Goal: Task Accomplishment & Management: Use online tool/utility

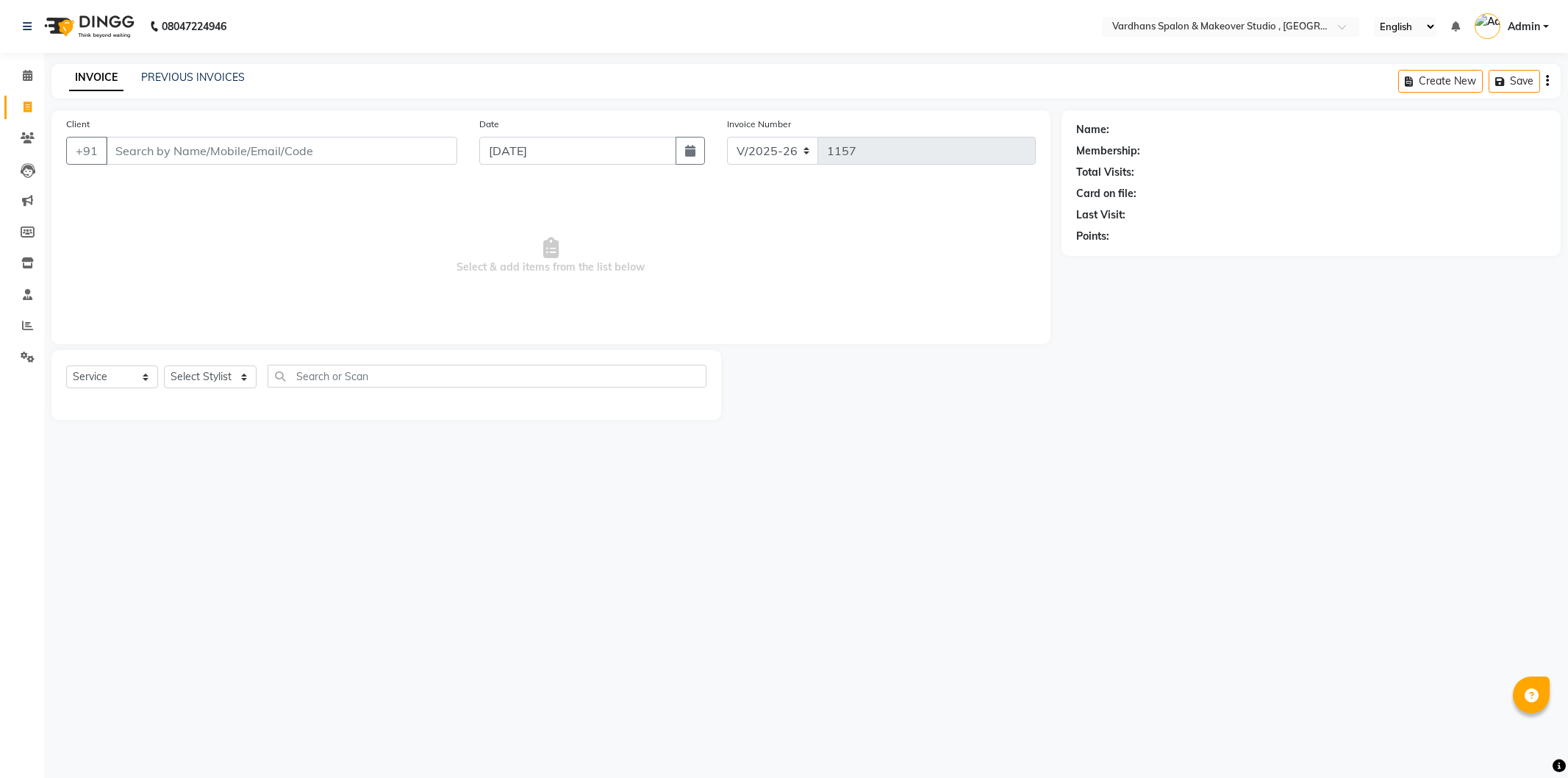
select select "6997"
select select "service"
select select "89687"
click at [164, 366] on select "Select Stylist [PERSON_NAME] [PERSON_NAME] [PERSON_NAME] PIYA [PERSON_NAME] [PE…" at bounding box center [210, 377] width 92 height 23
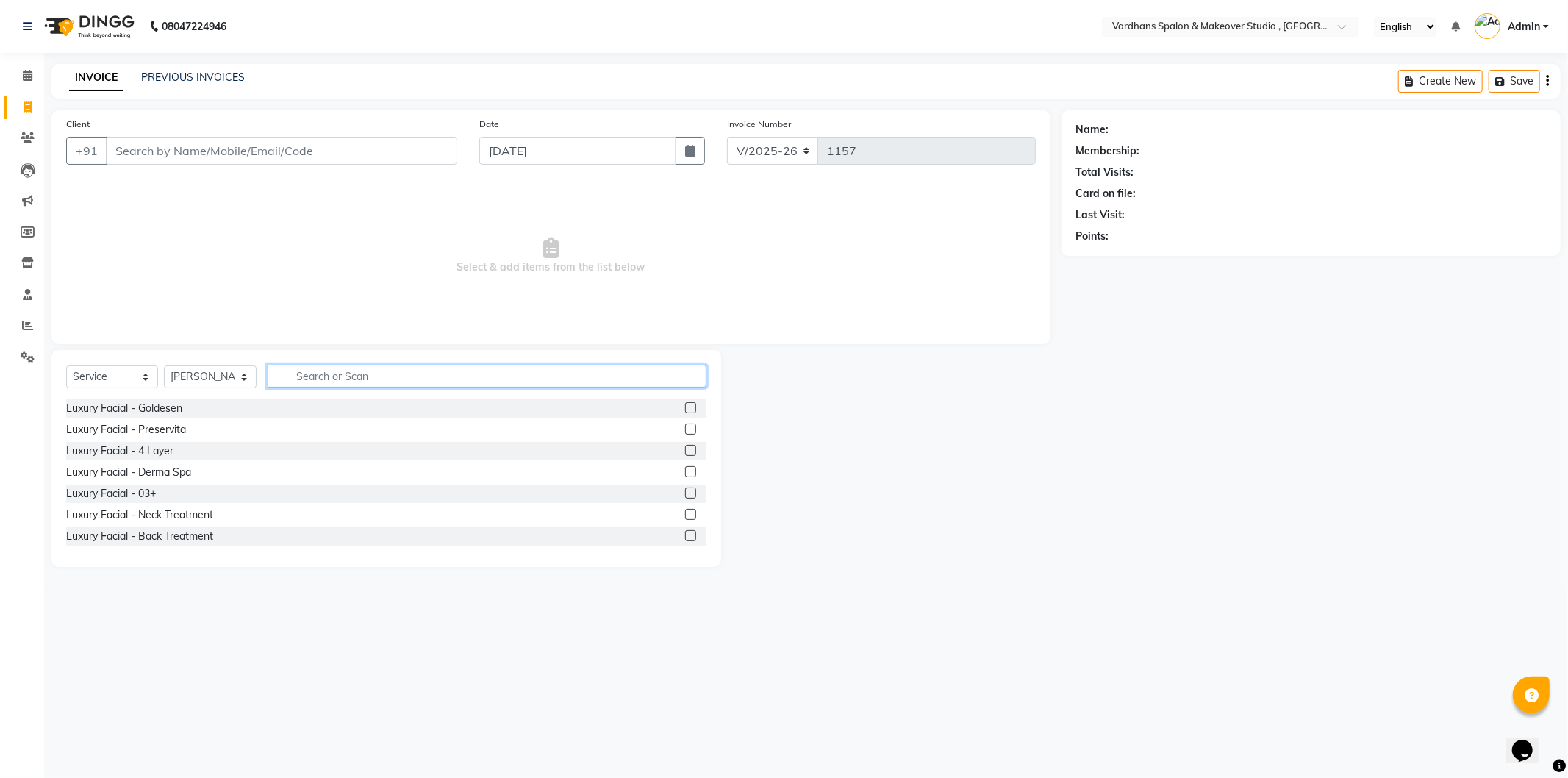
click at [401, 375] on input "text" at bounding box center [487, 376] width 438 height 23
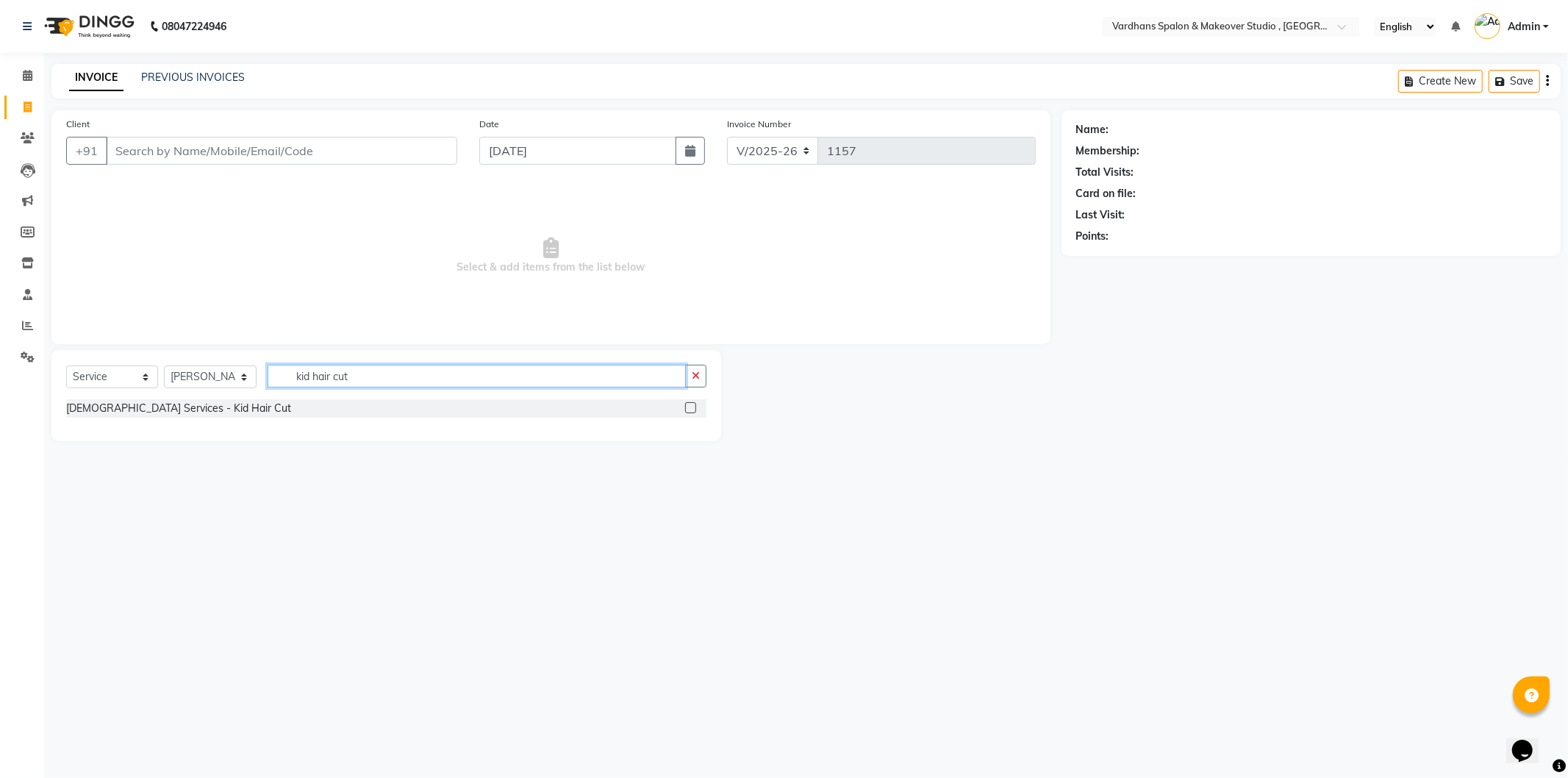
type input "kid hair cut"
click at [685, 408] on label at bounding box center [690, 407] width 11 height 11
click at [685, 408] on input "checkbox" at bounding box center [689, 408] width 9 height 9
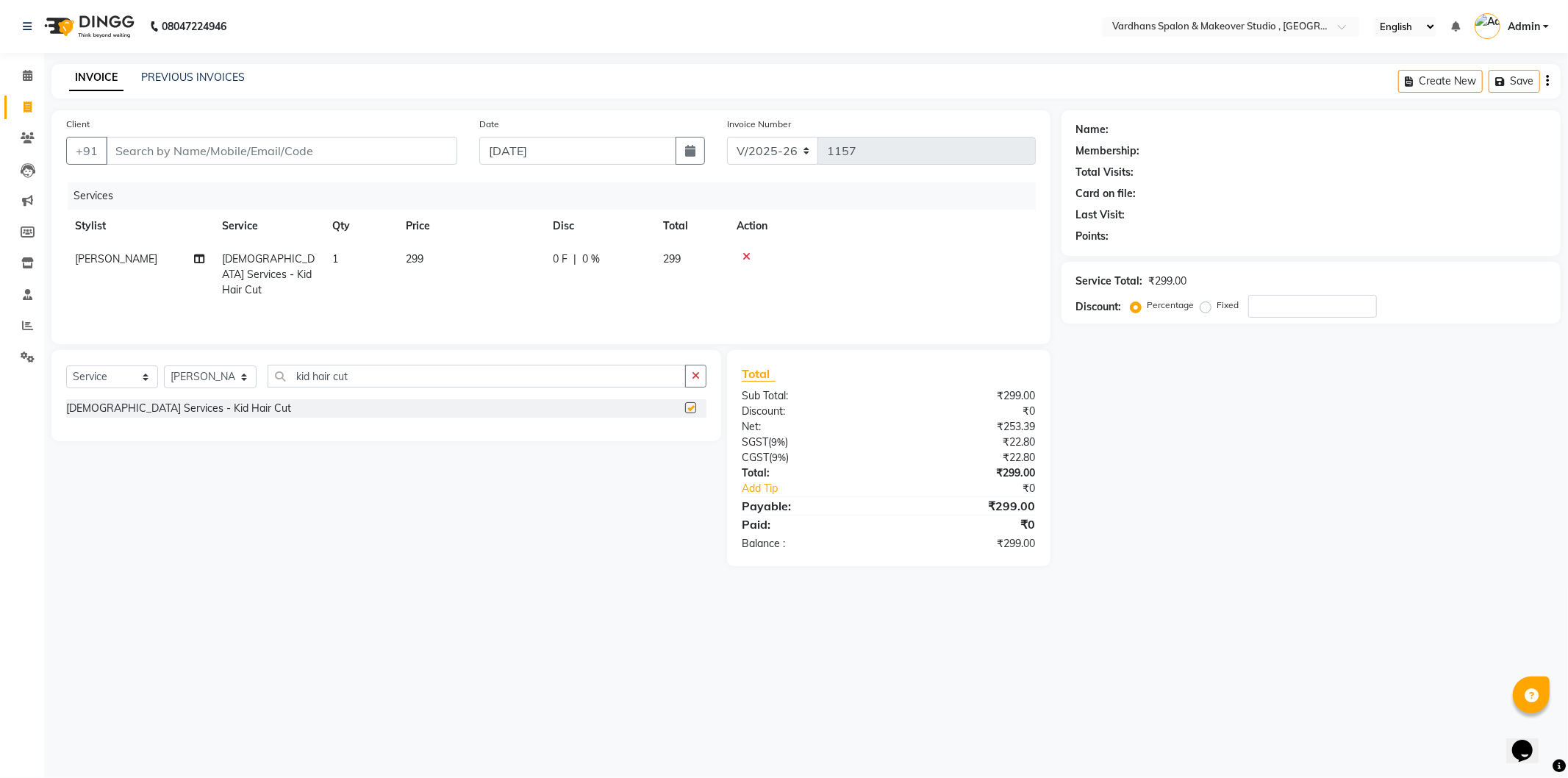
checkbox input "false"
click at [437, 246] on td "299" at bounding box center [470, 275] width 147 height 64
select select "89687"
click at [582, 269] on input "299" at bounding box center [539, 263] width 129 height 23
type input "200"
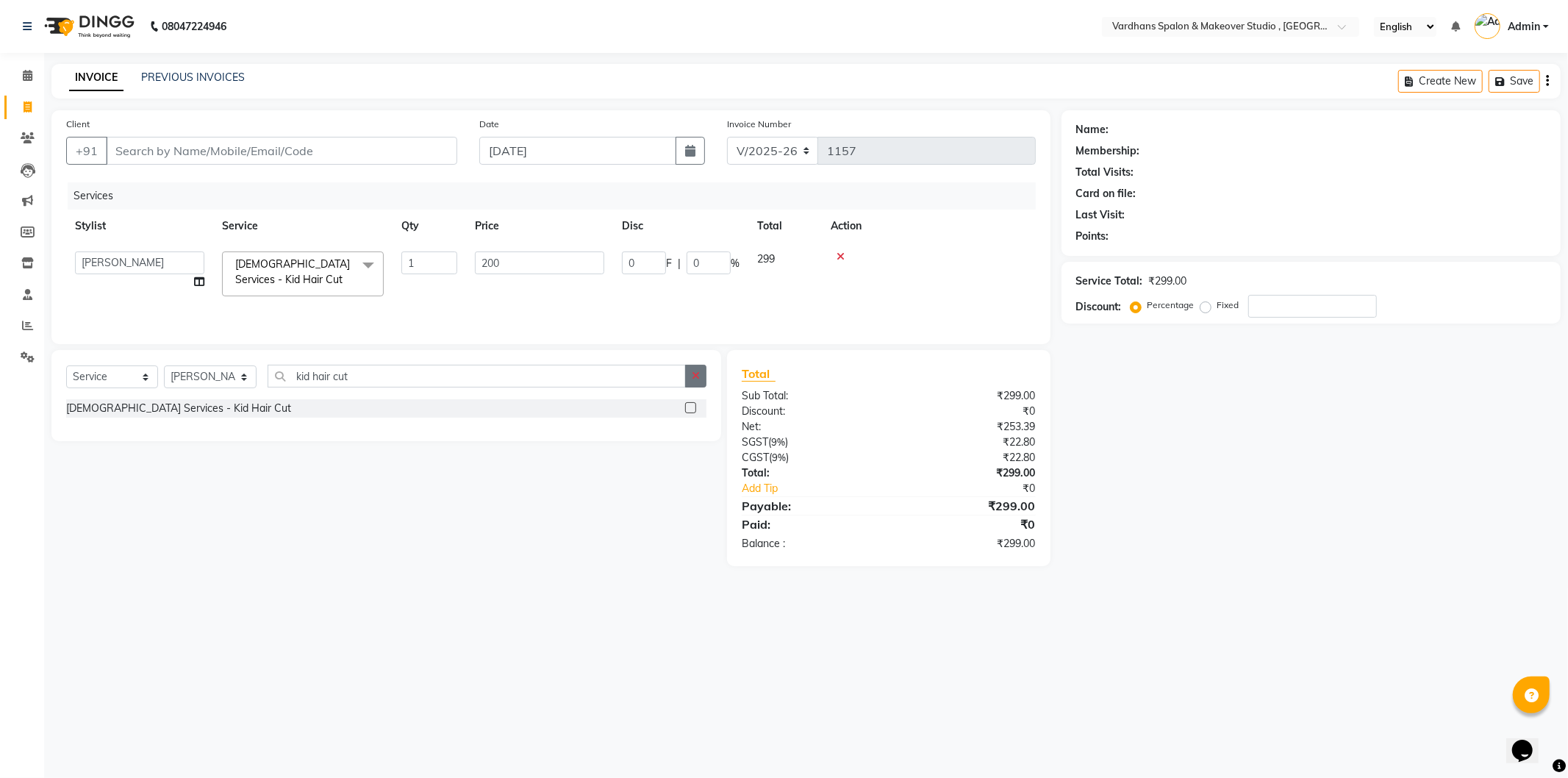
click at [693, 377] on icon "button" at bounding box center [695, 376] width 8 height 10
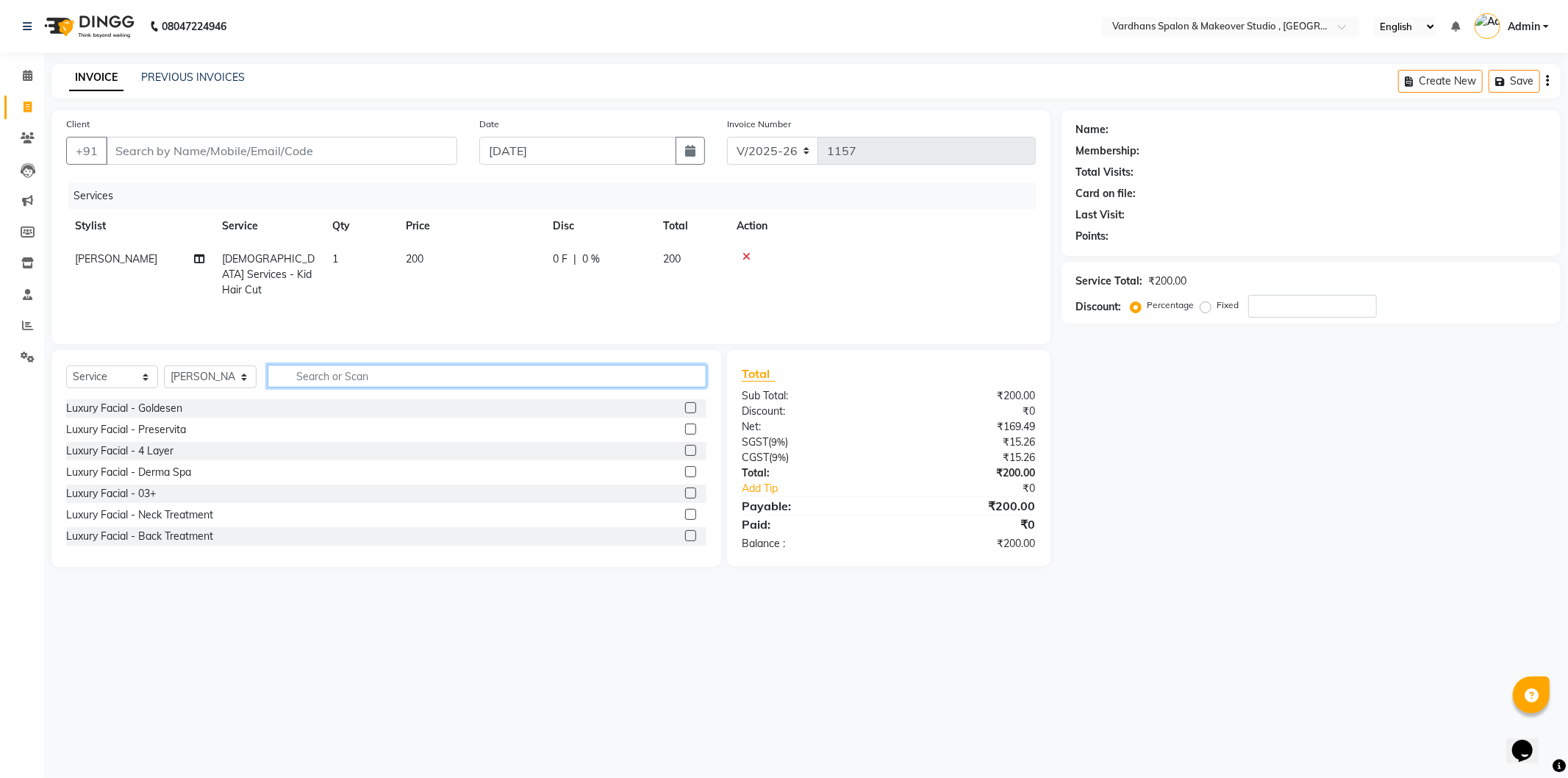
click at [305, 375] on input "text" at bounding box center [487, 376] width 438 height 23
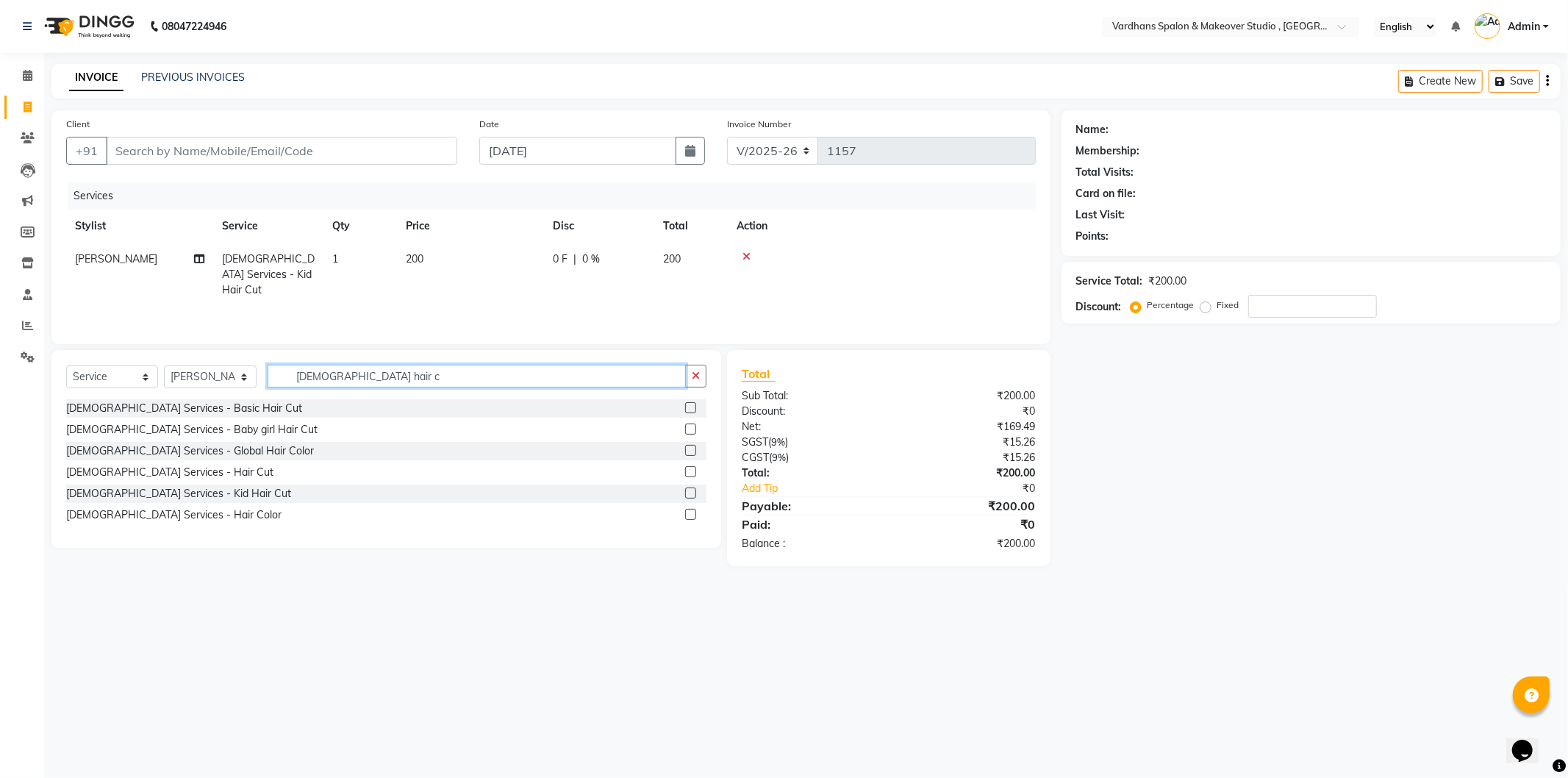
type input "[DEMOGRAPHIC_DATA] hair c"
click at [693, 467] on label at bounding box center [690, 472] width 11 height 11
click at [693, 468] on input "checkbox" at bounding box center [689, 472] width 9 height 9
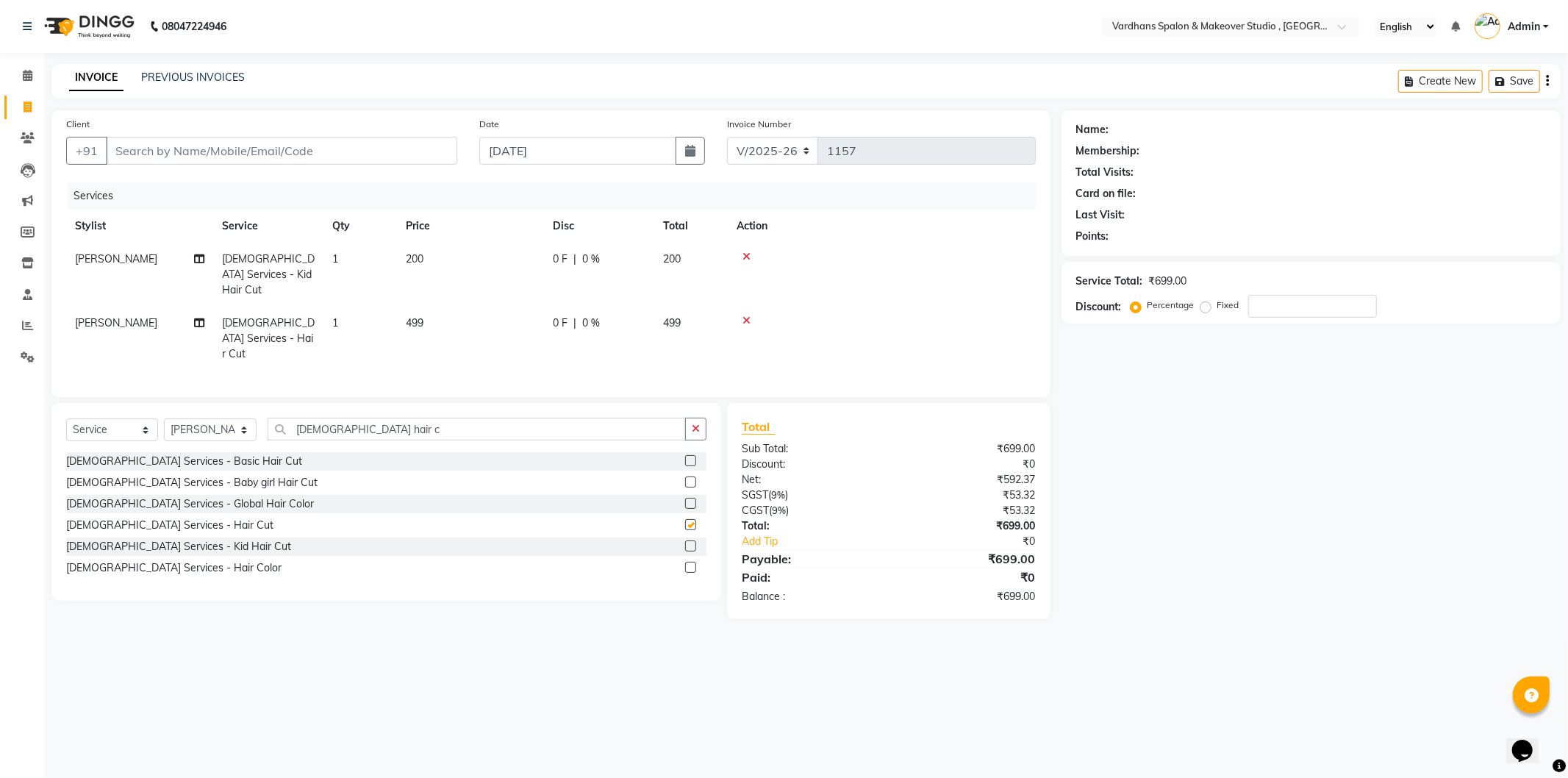
checkbox input "false"
click at [429, 306] on td "499" at bounding box center [470, 338] width 147 height 64
select select "89687"
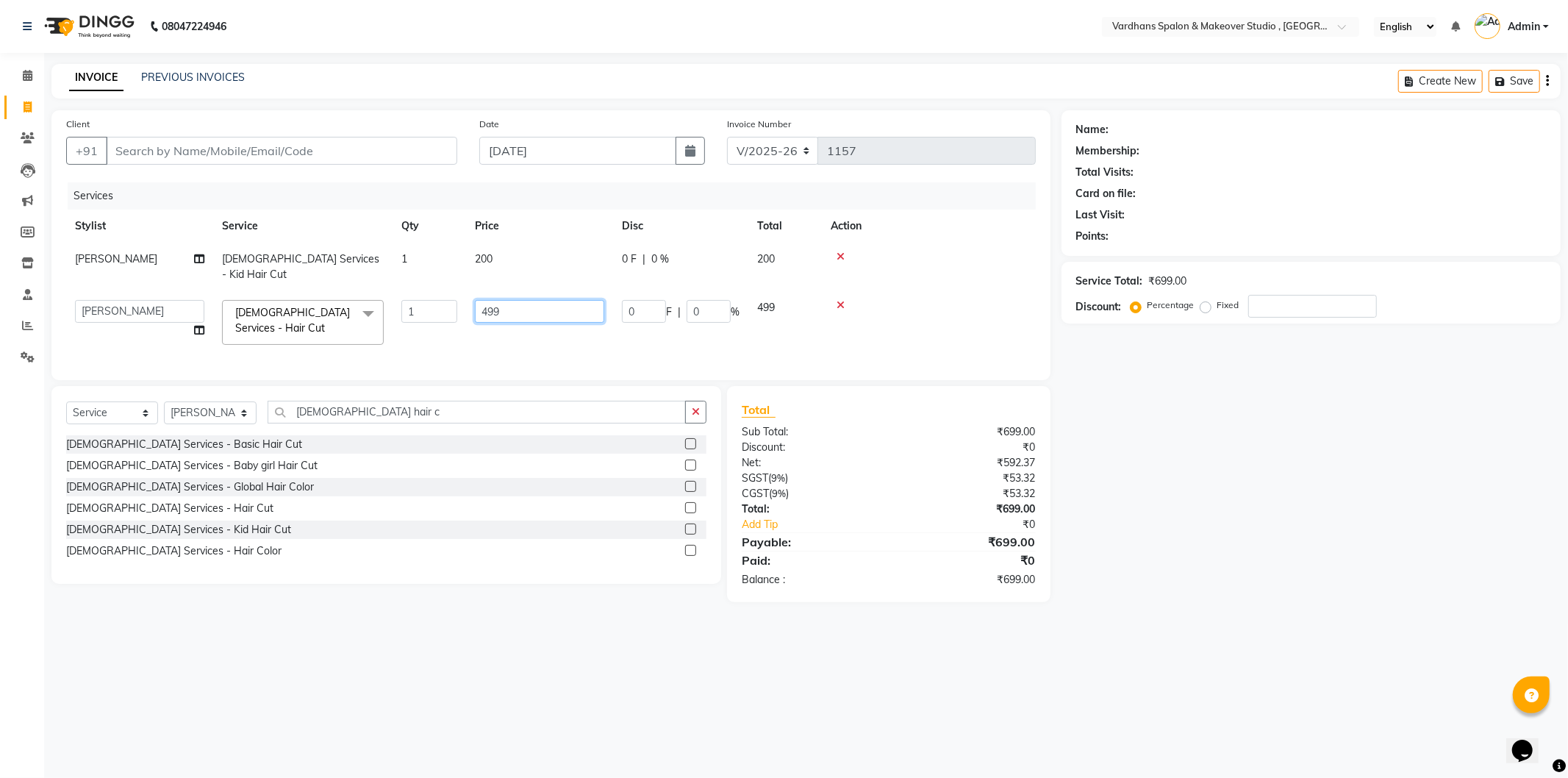
click at [582, 300] on input "499" at bounding box center [539, 312] width 129 height 23
type input "4"
type input "299"
click at [1192, 443] on div "Name: Membership: Total Visits: Card on file: Last Visit: Points: Service Total…" at bounding box center [1317, 356] width 510 height 492
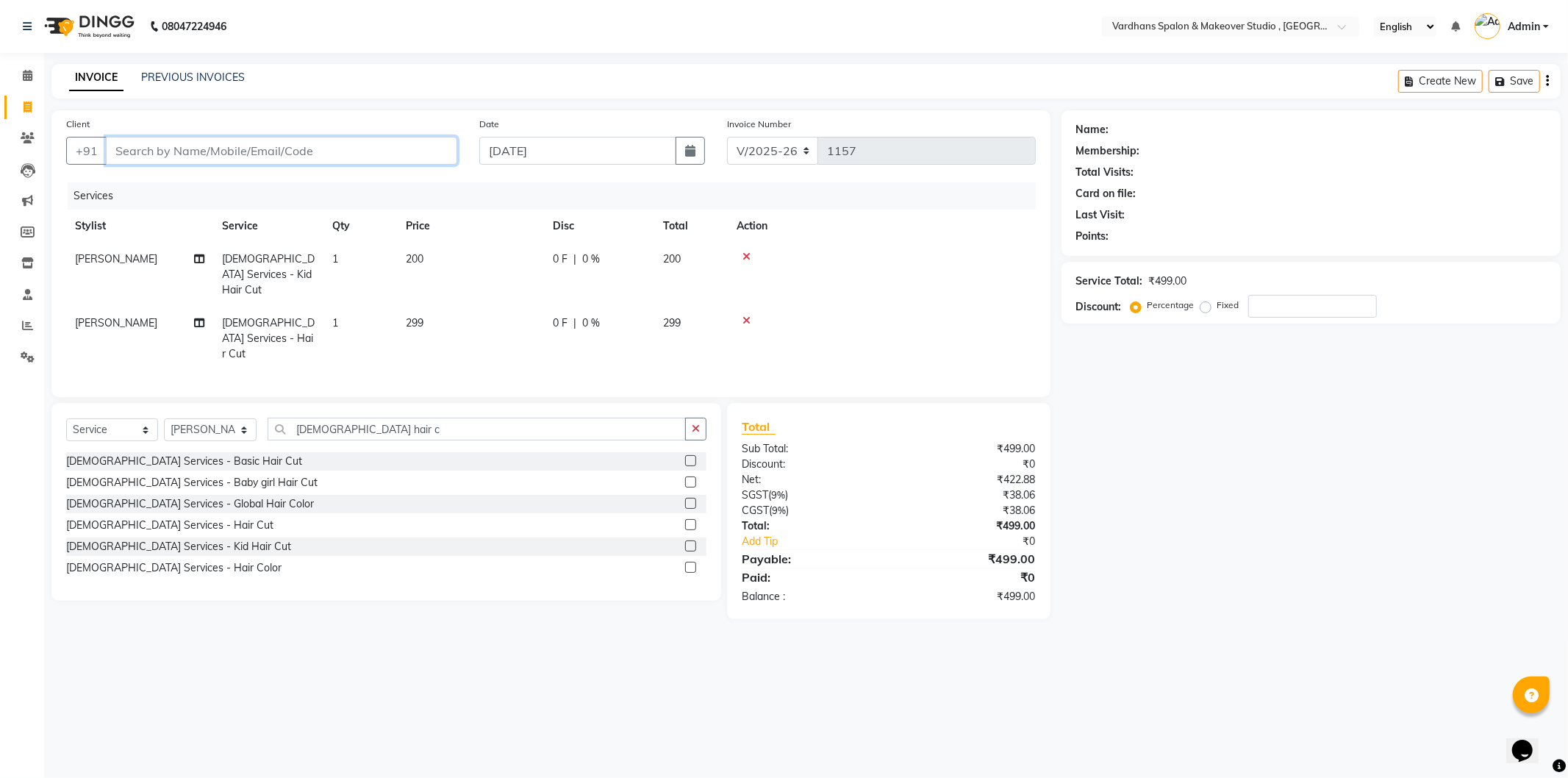
click at [228, 148] on input "Client" at bounding box center [281, 151] width 352 height 28
type input "7"
type input "0"
type input "7980215530"
click at [398, 149] on span "Add Client" at bounding box center [419, 151] width 58 height 15
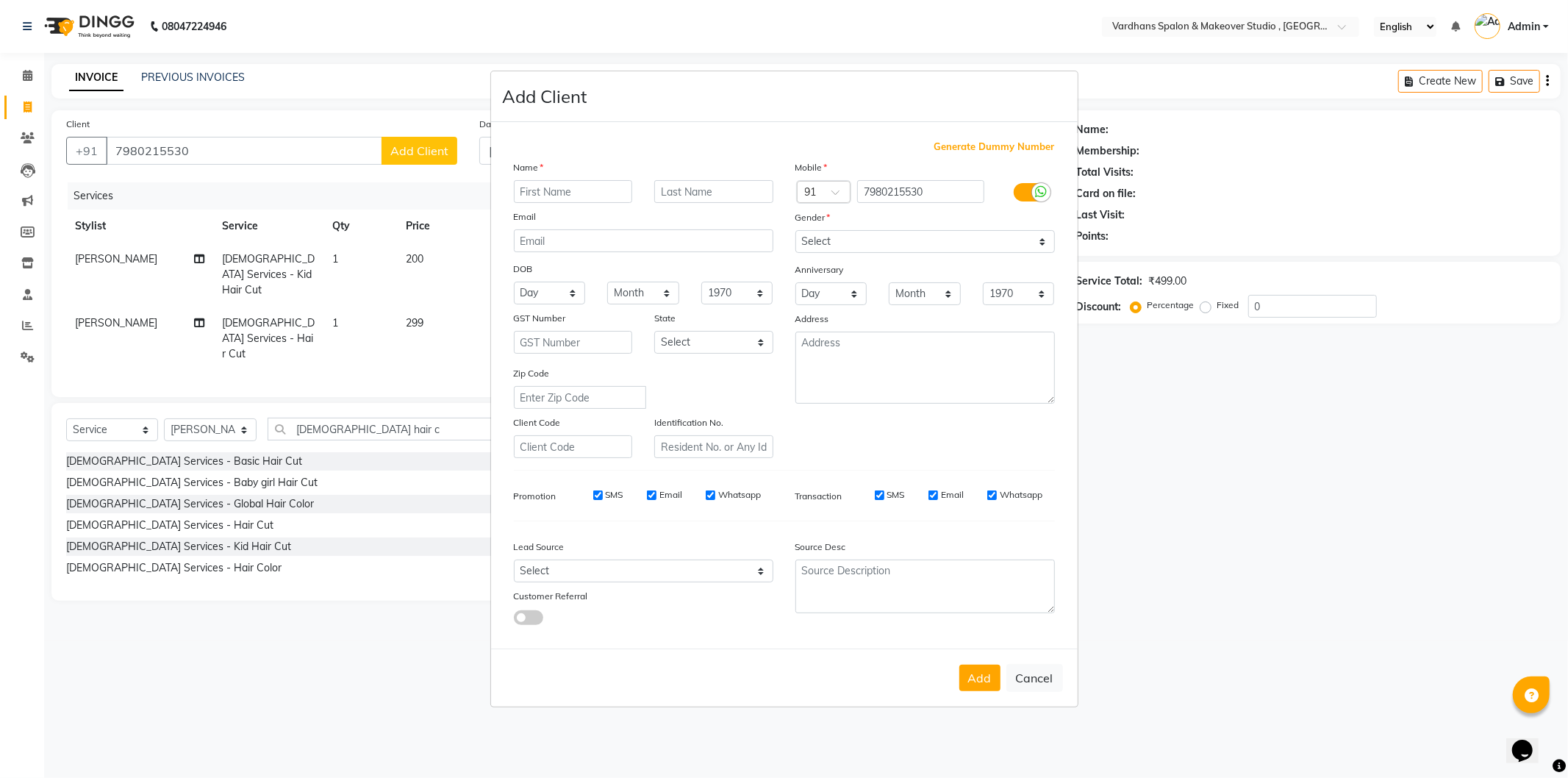
click at [547, 186] on input "text" at bounding box center [573, 192] width 119 height 23
type input "p"
type input "P"
click at [689, 196] on input "text" at bounding box center [713, 192] width 119 height 23
type input "[PERSON_NAME]"
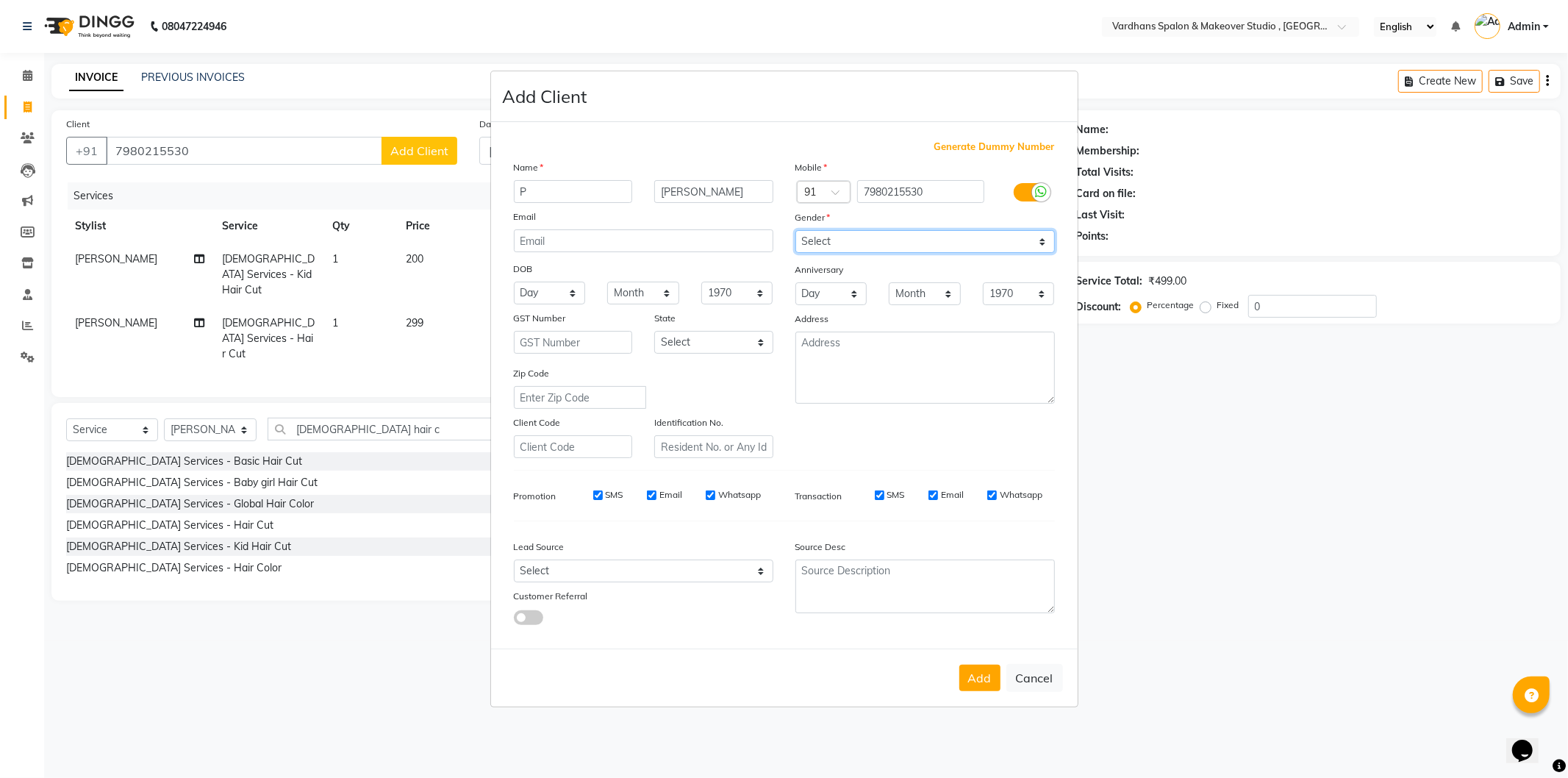
click at [835, 243] on select "Select [DEMOGRAPHIC_DATA] [DEMOGRAPHIC_DATA] Other Prefer Not To Say" at bounding box center [925, 241] width 259 height 23
select select "[DEMOGRAPHIC_DATA]"
click at [796, 230] on select "Select [DEMOGRAPHIC_DATA] [DEMOGRAPHIC_DATA] Other Prefer Not To Say" at bounding box center [925, 241] width 259 height 23
click at [988, 672] on button "Add" at bounding box center [980, 678] width 41 height 27
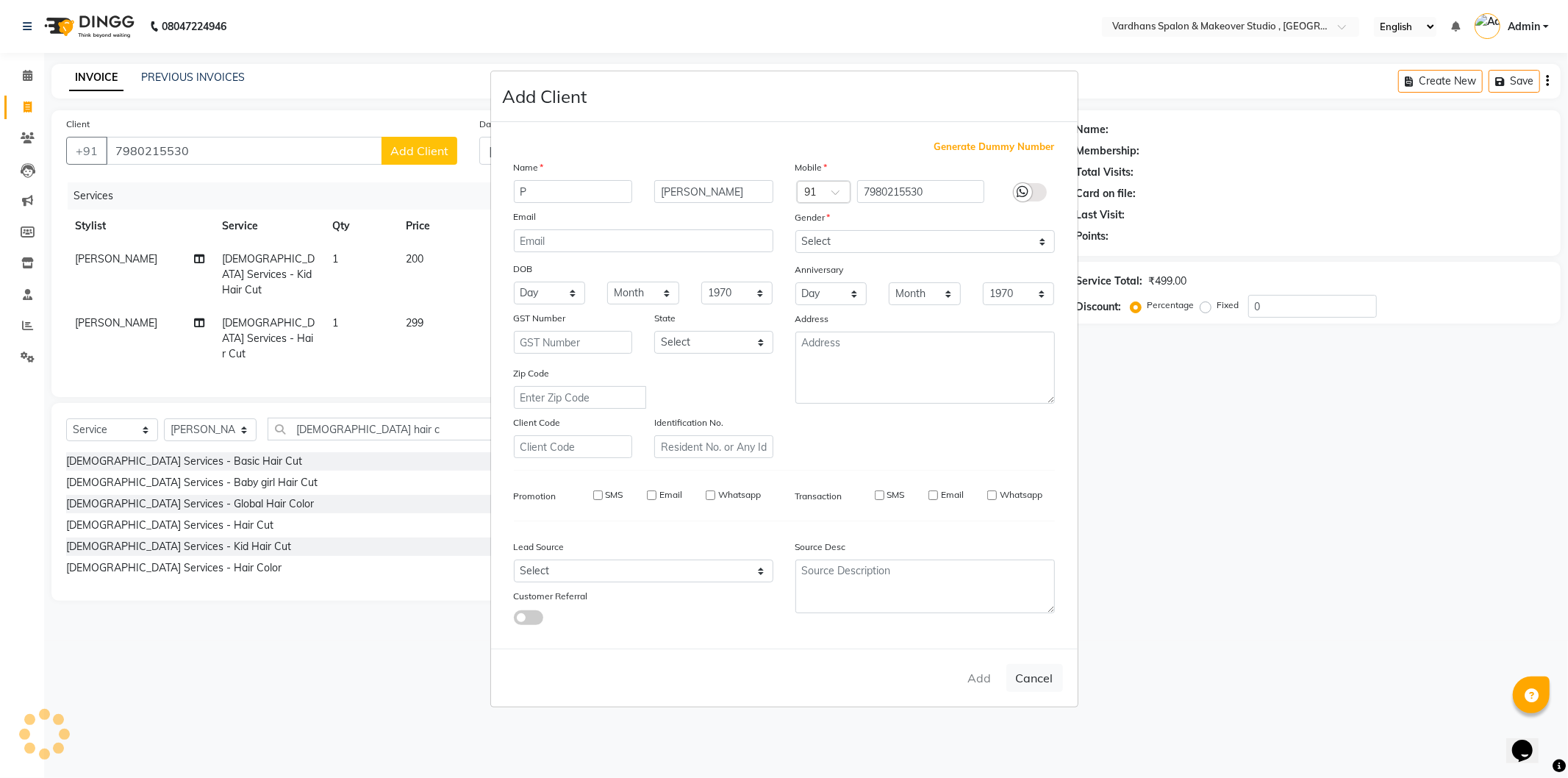
select select
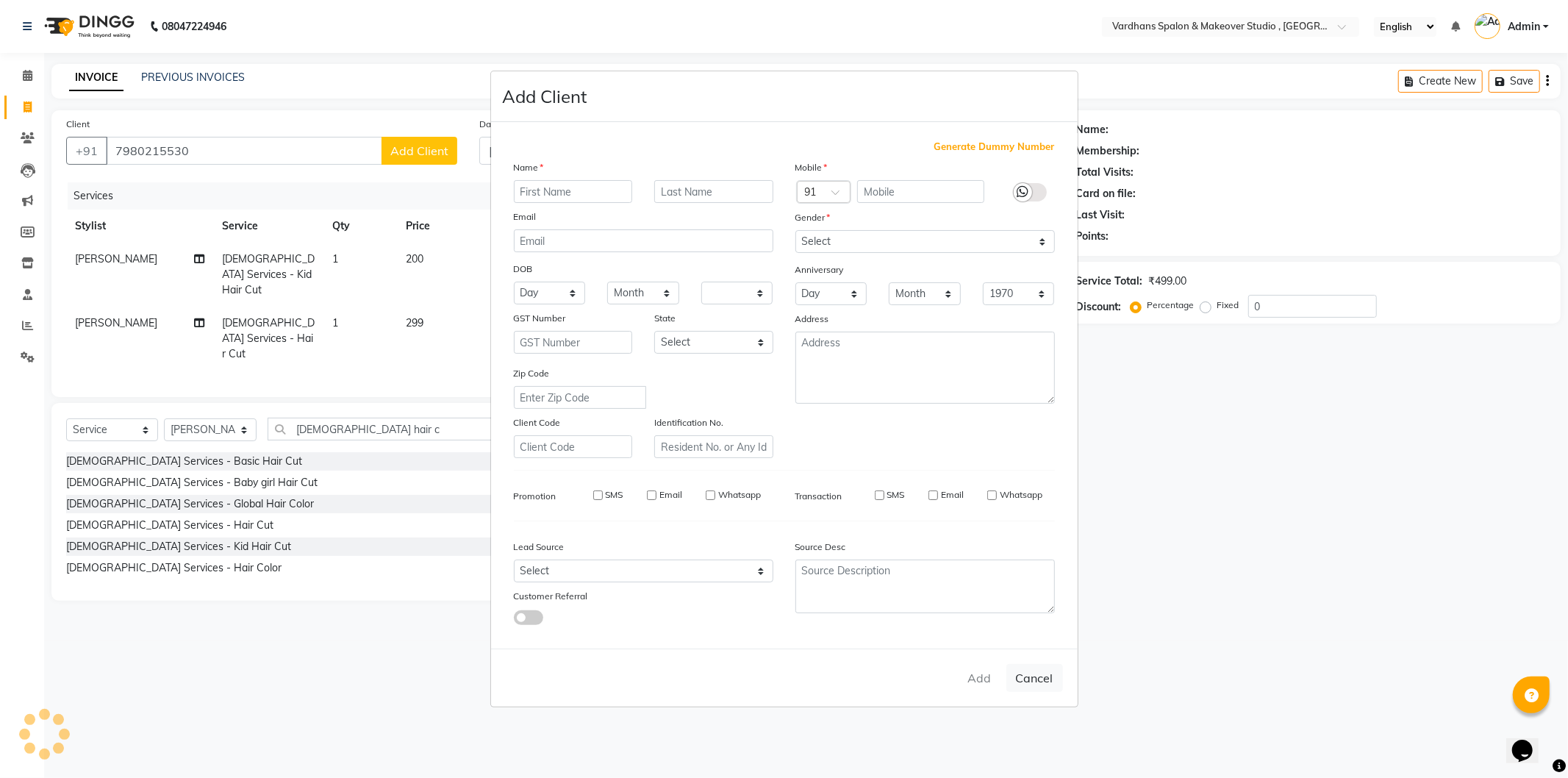
select select
checkbox input "false"
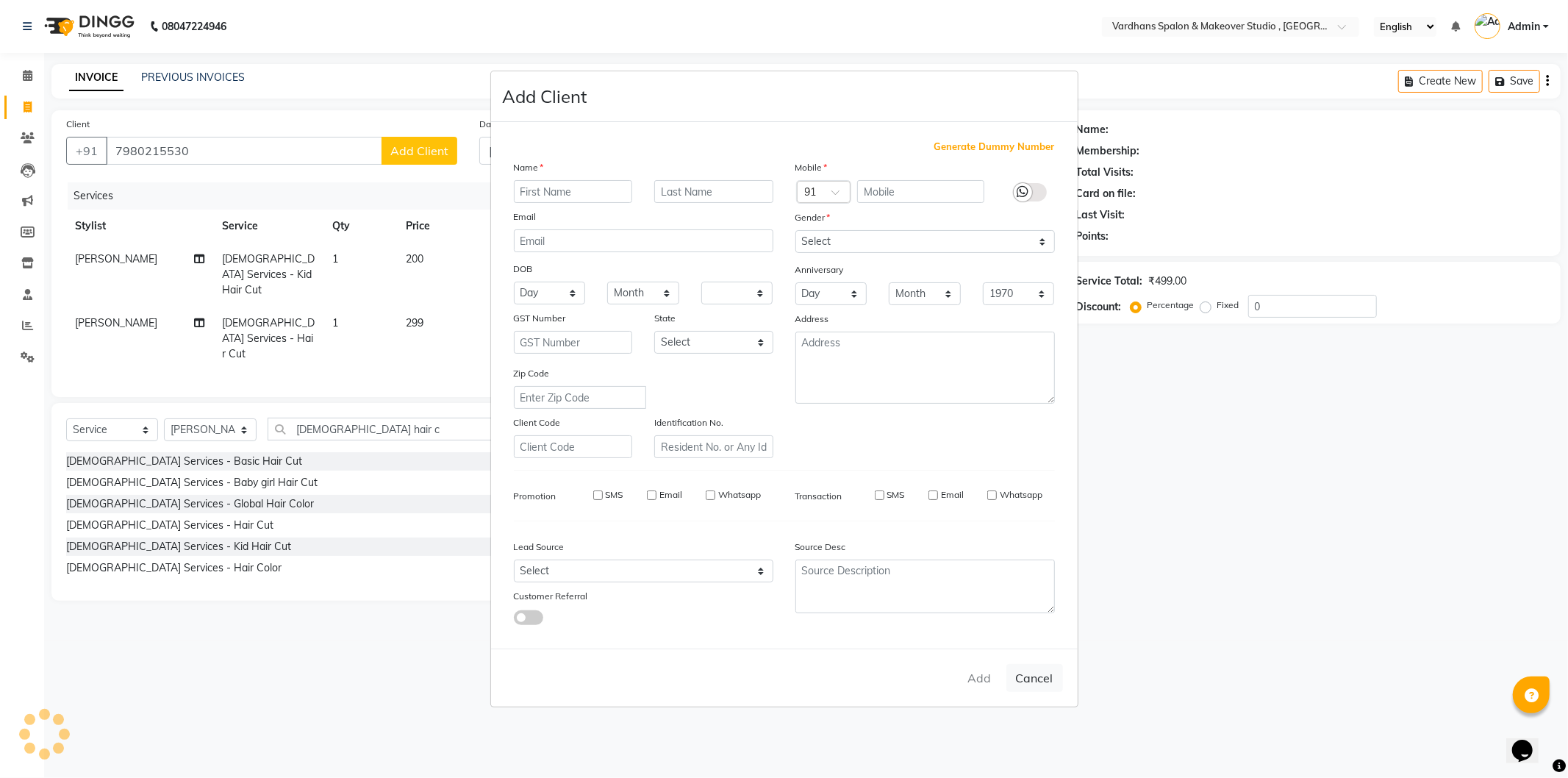
checkbox input "false"
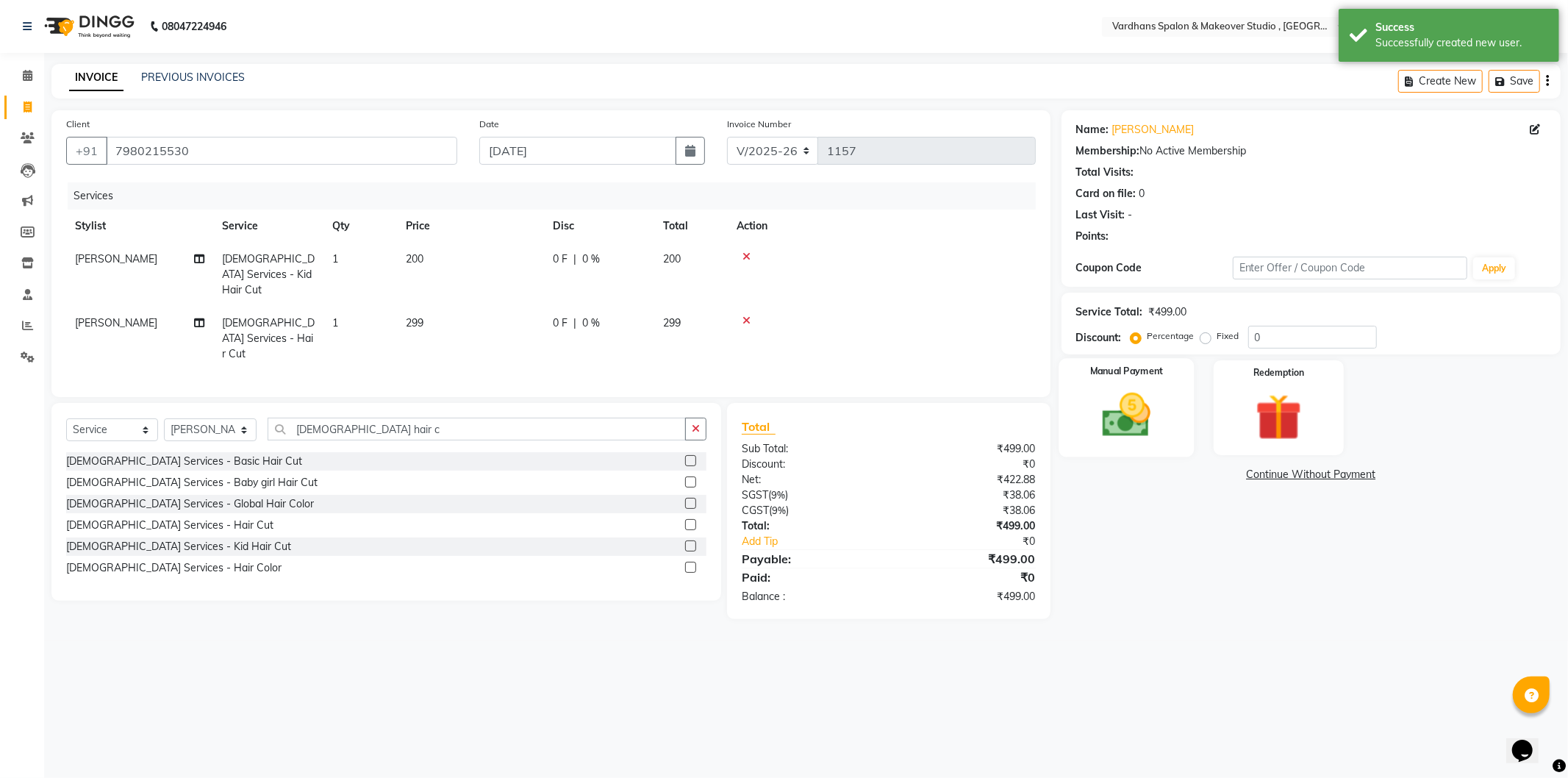
click at [1158, 416] on img at bounding box center [1127, 415] width 79 height 56
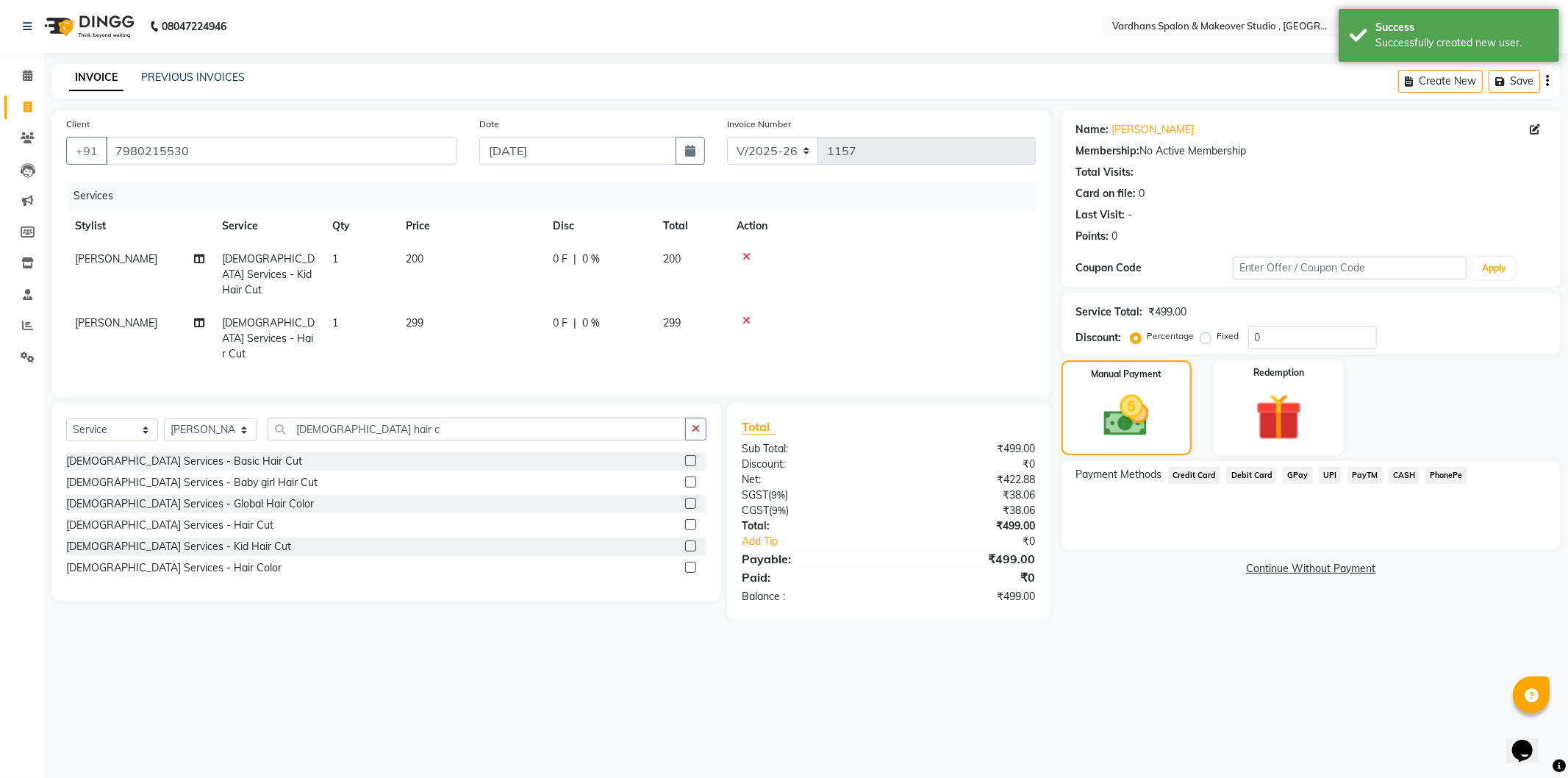
click at [1398, 472] on span "CASH" at bounding box center [1404, 476] width 32 height 17
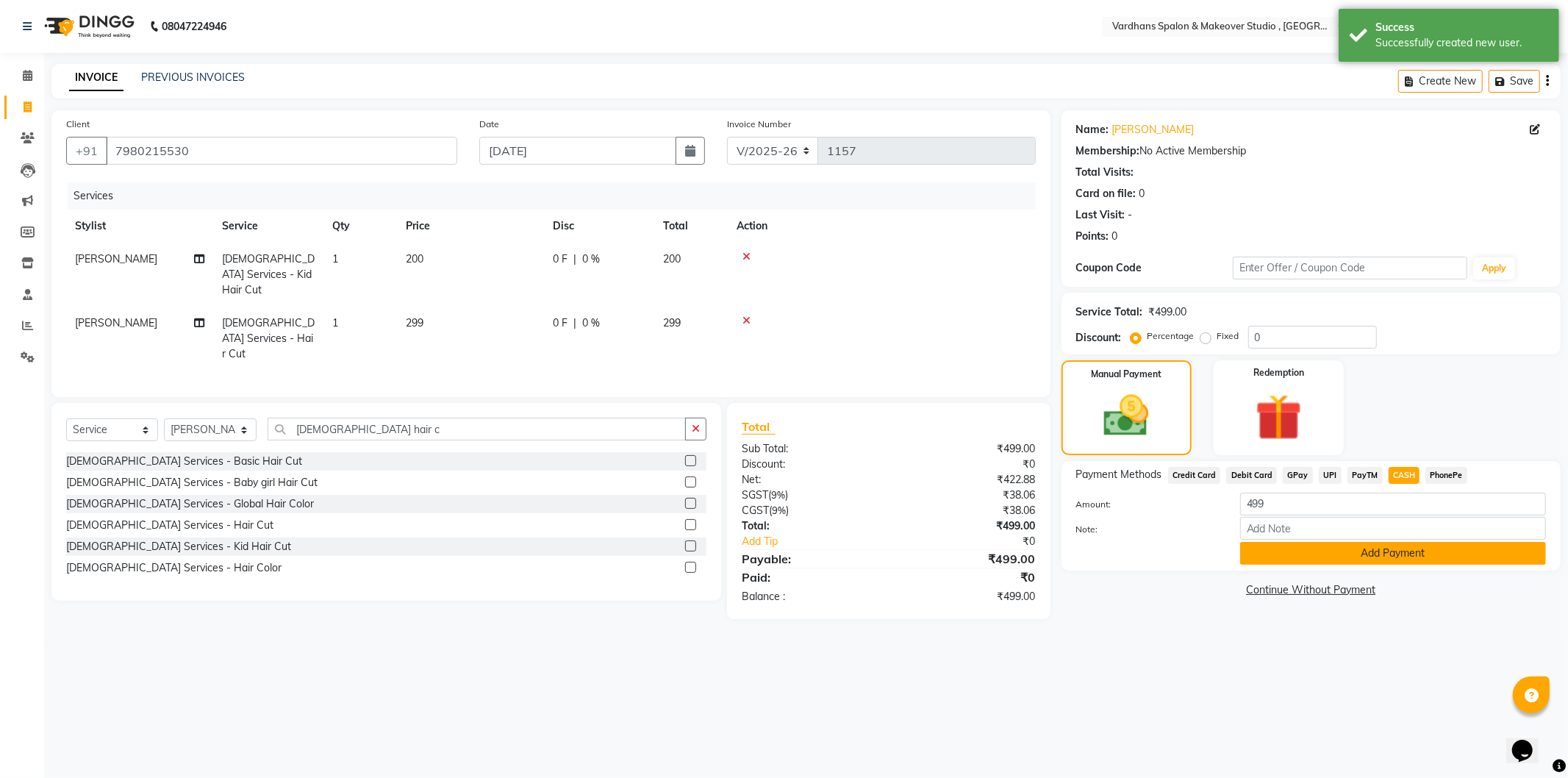
click at [1381, 552] on button "Add Payment" at bounding box center [1393, 553] width 306 height 23
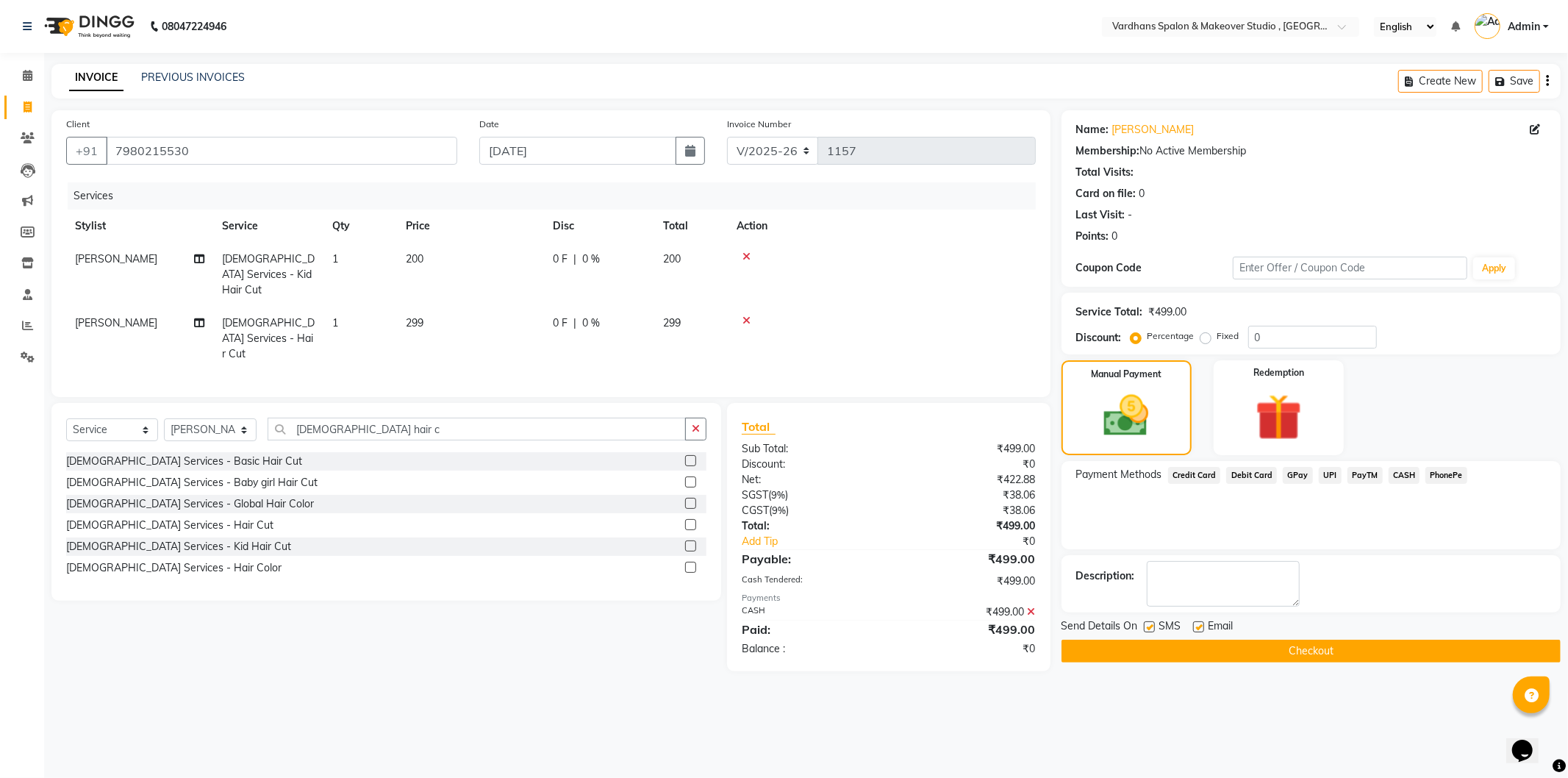
click at [1242, 657] on button "Checkout" at bounding box center [1311, 651] width 500 height 23
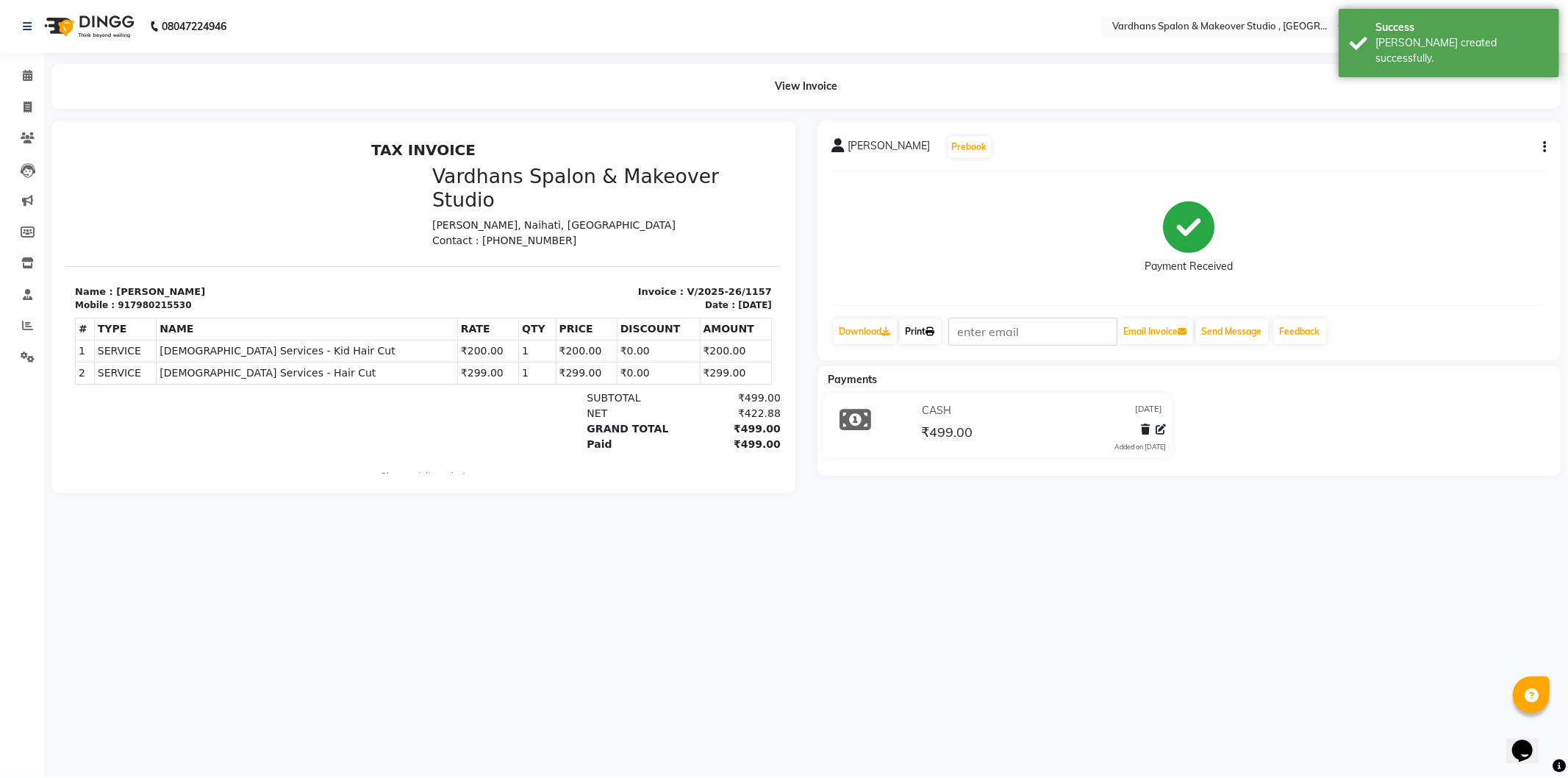
click at [922, 335] on link "Print" at bounding box center [920, 331] width 41 height 25
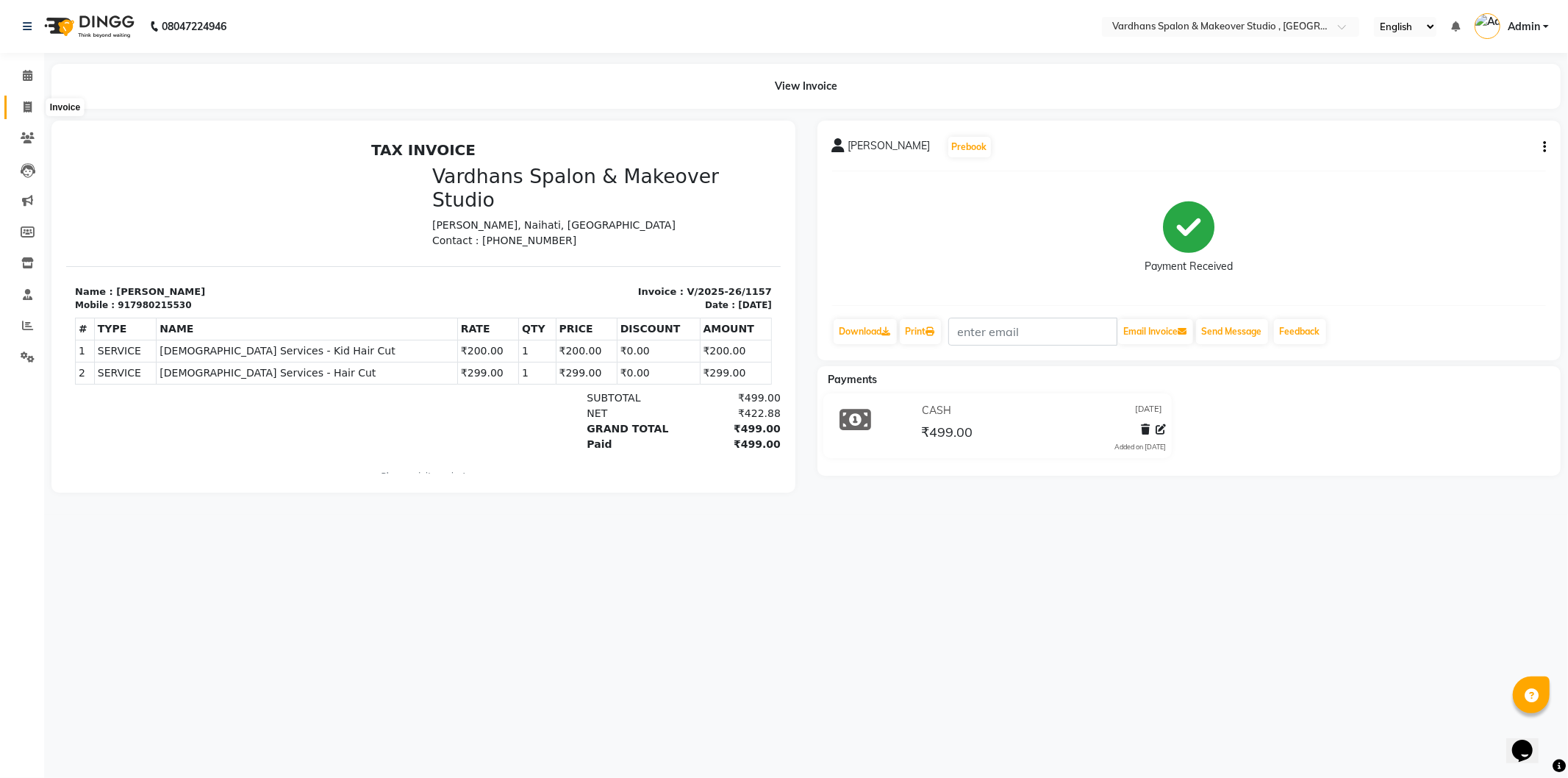
click at [27, 104] on icon at bounding box center [27, 107] width 8 height 11
select select "service"
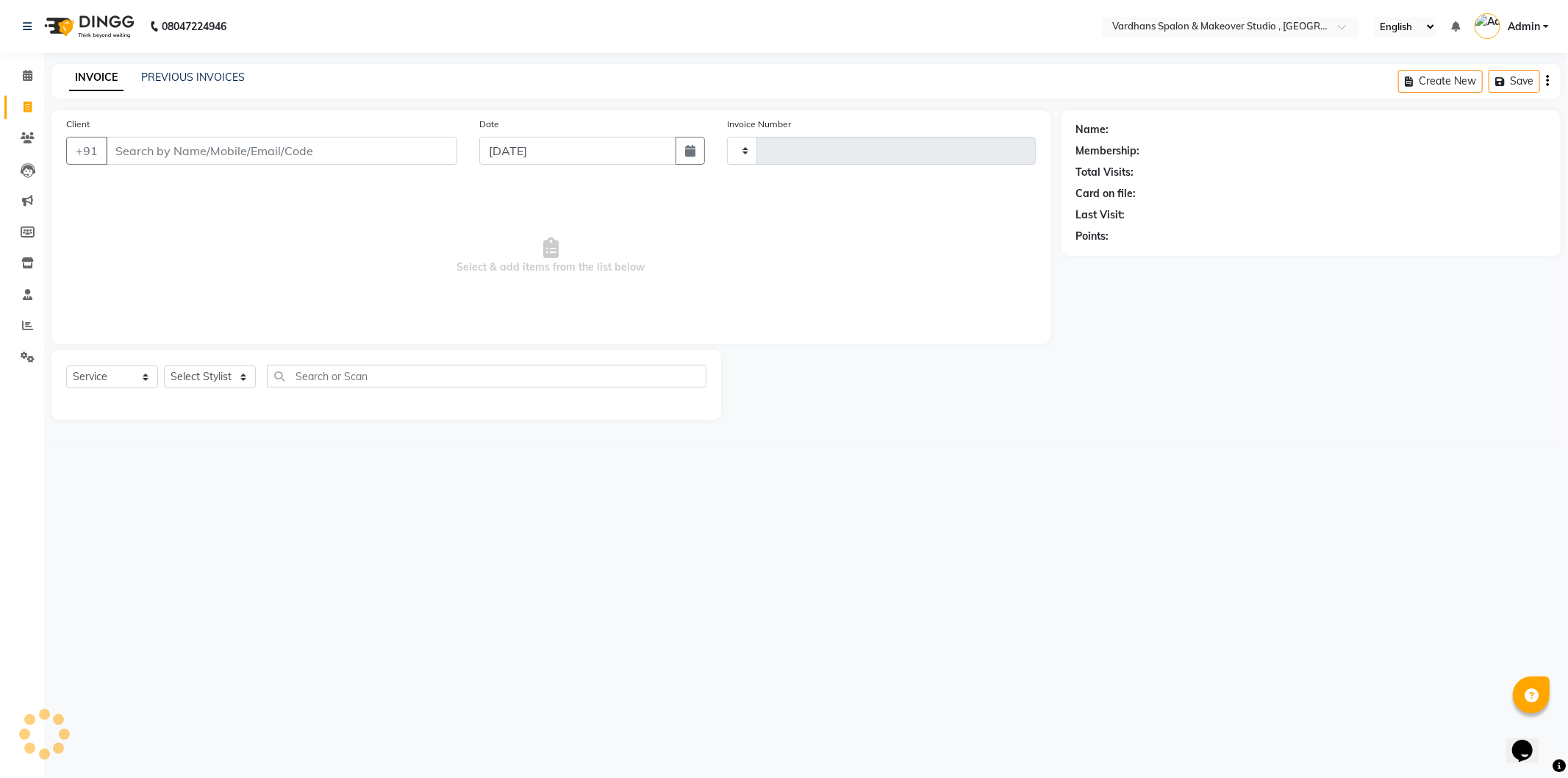
type input "1158"
select select "6997"
click at [179, 68] on div "INVOICE PREVIOUS INVOICES Create New Save" at bounding box center [806, 81] width 1509 height 34
click at [196, 76] on link "PREVIOUS INVOICES" at bounding box center [192, 77] width 104 height 13
